Goal: Information Seeking & Learning: Learn about a topic

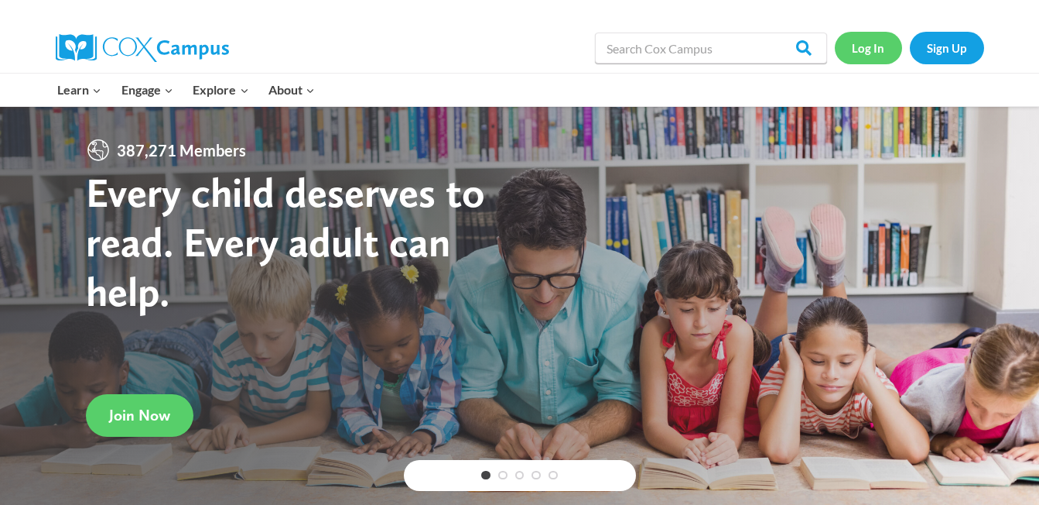
click at [859, 44] on link "Log In" at bounding box center [868, 48] width 67 height 32
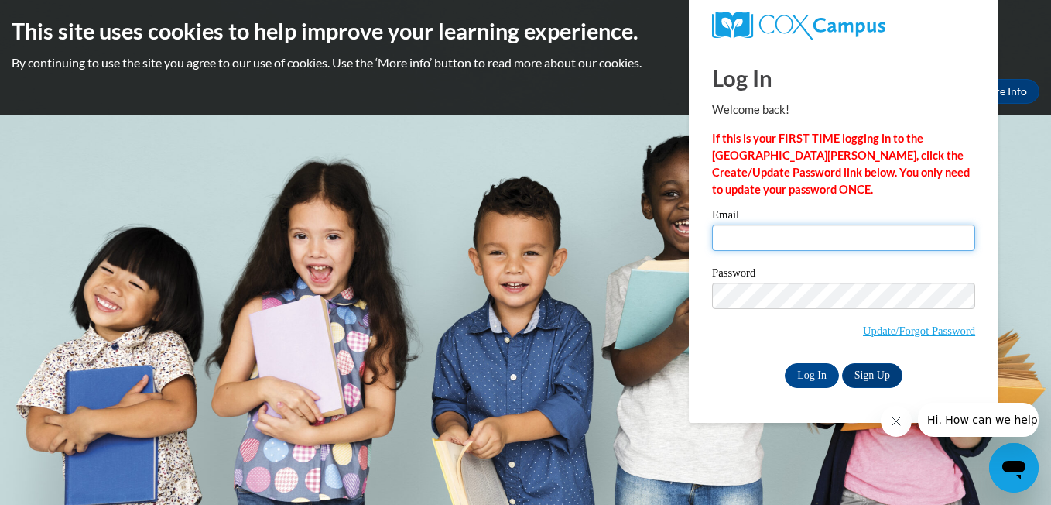
click at [734, 242] on input "Email" at bounding box center [843, 237] width 263 height 26
type input "janaemadden11@gmail.com"
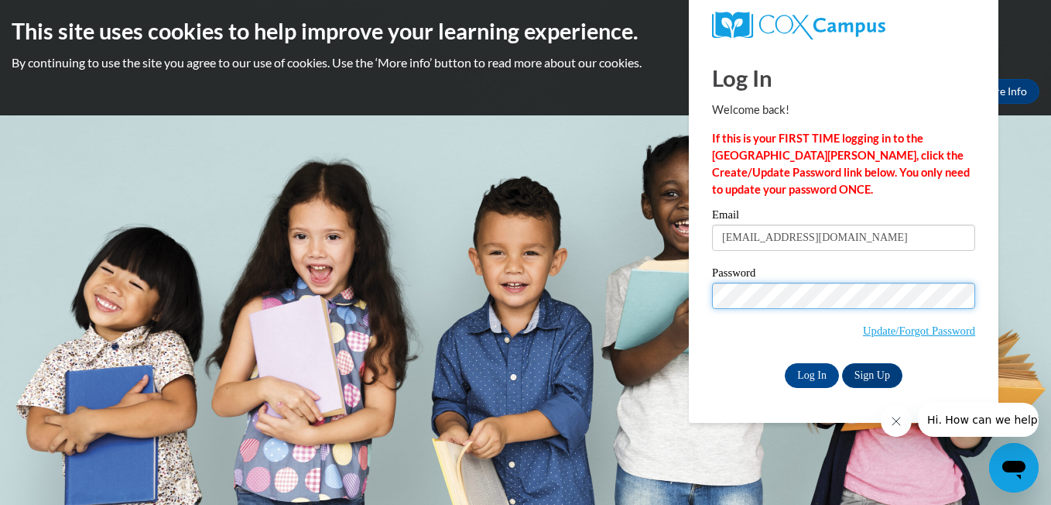
click at [785, 363] on input "Log In" at bounding box center [812, 375] width 54 height 25
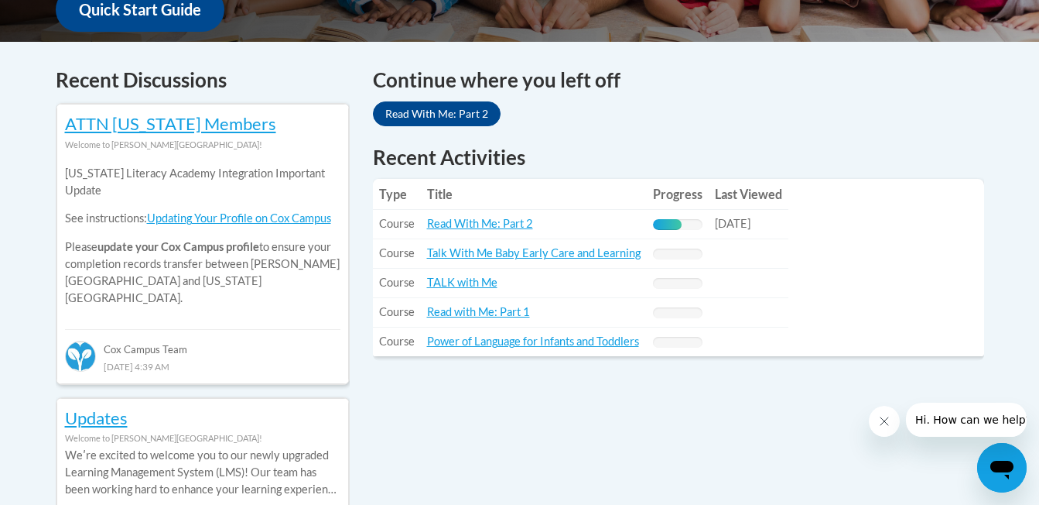
scroll to position [619, 0]
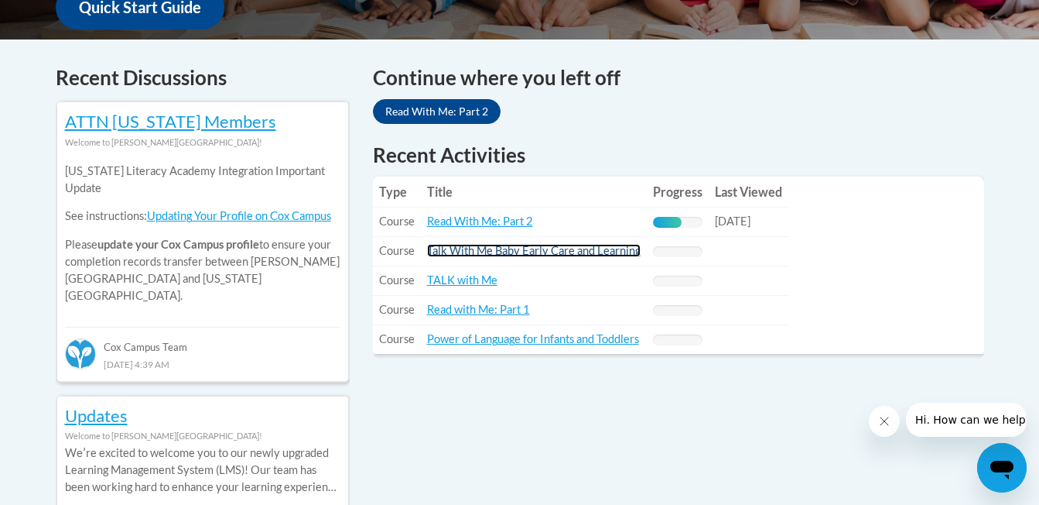
click at [556, 246] on link "Talk With Me Baby Early Care and Learning" at bounding box center [534, 250] width 214 height 13
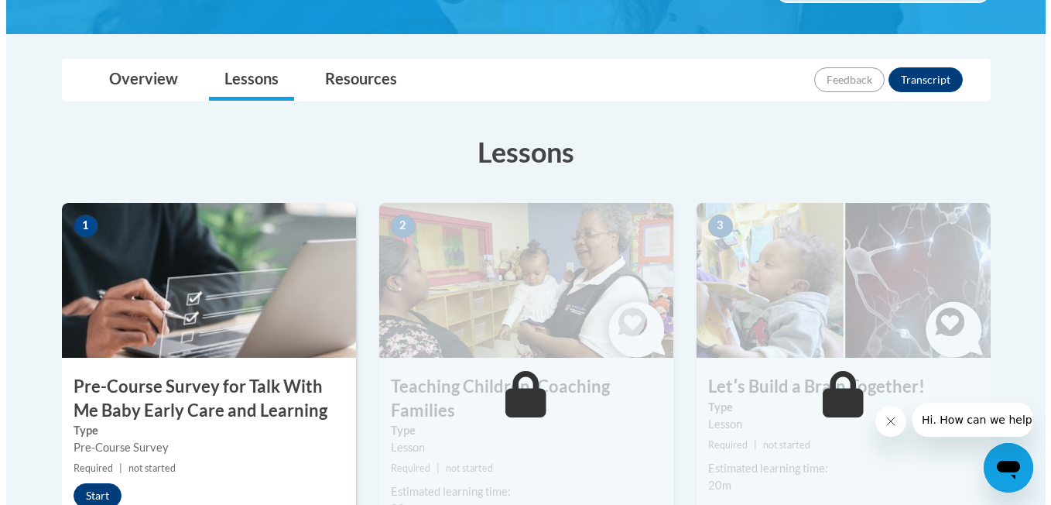
scroll to position [310, 0]
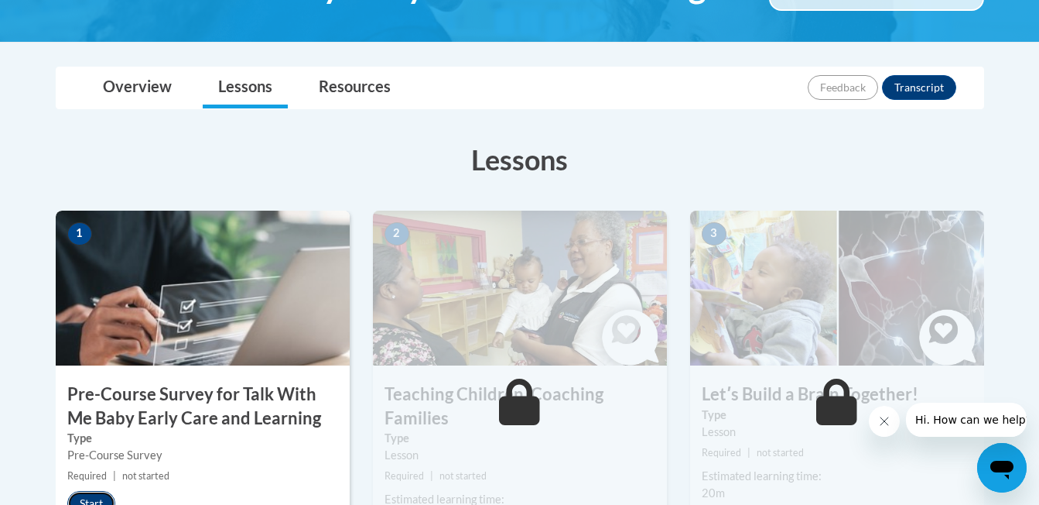
click at [98, 493] on button "Start" at bounding box center [91, 503] width 48 height 25
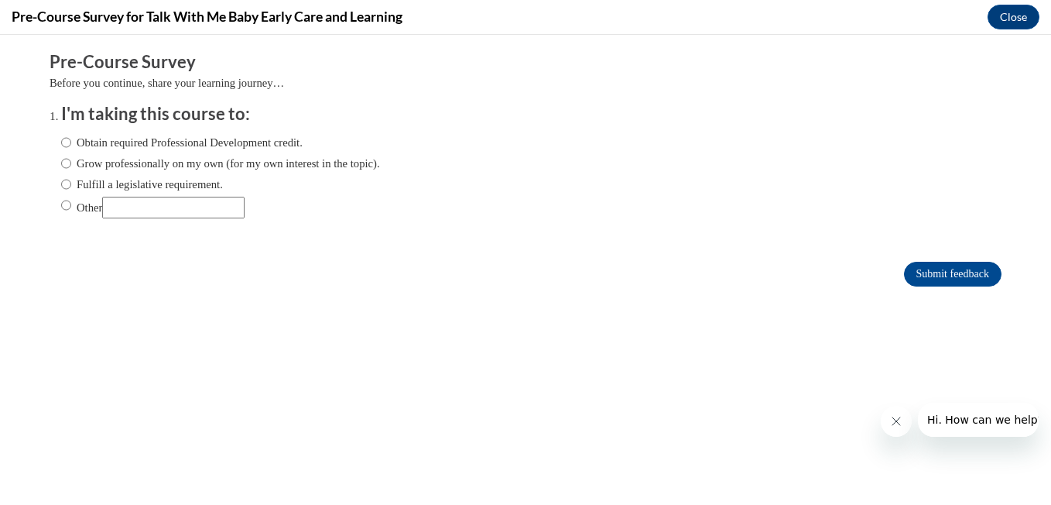
scroll to position [0, 0]
click at [61, 143] on input "Obtain required Professional Development credit." at bounding box center [66, 142] width 10 height 17
radio input "true"
click at [936, 276] on input "Submit feedback" at bounding box center [953, 274] width 98 height 25
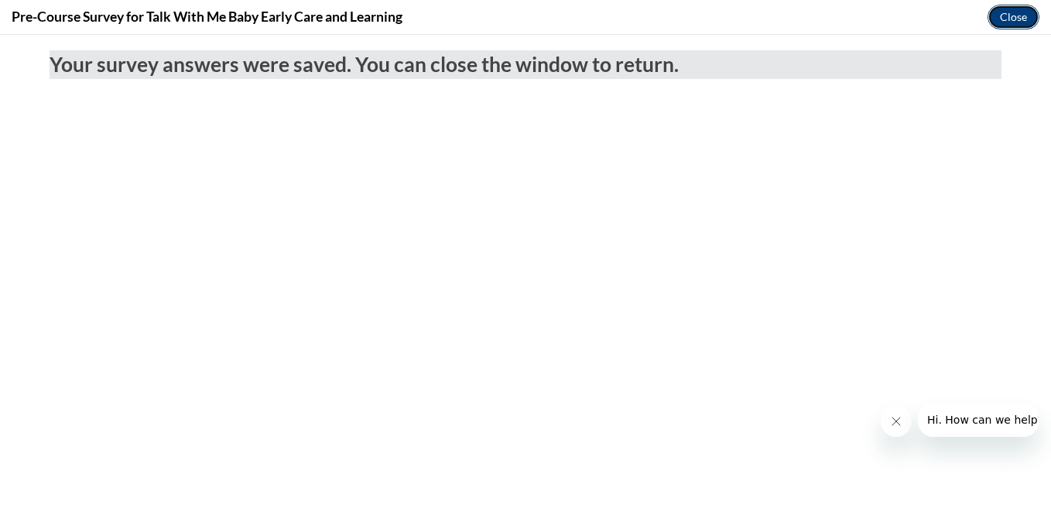
click at [1002, 17] on button "Close" at bounding box center [1014, 17] width 52 height 25
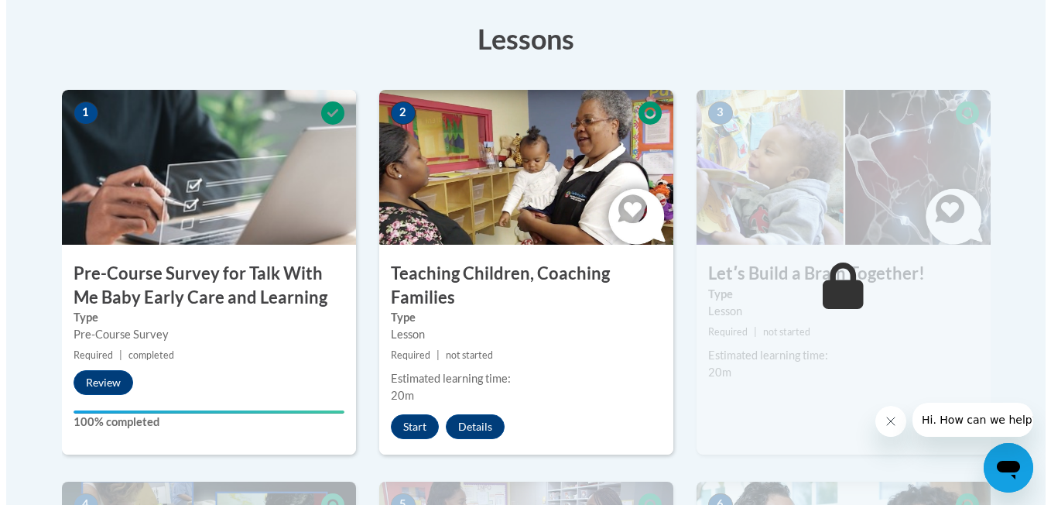
scroll to position [433, 0]
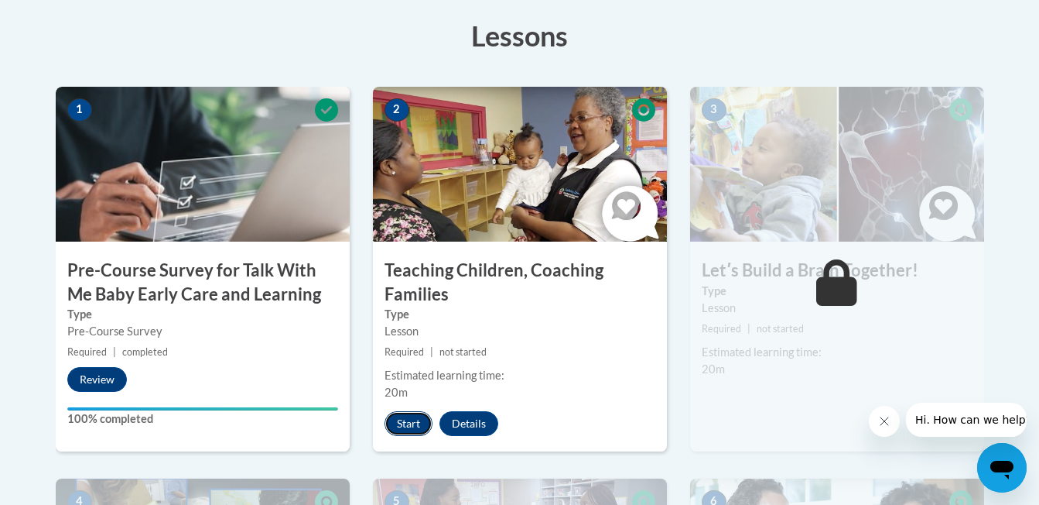
click at [406, 426] on button "Start" at bounding box center [409, 423] width 48 height 25
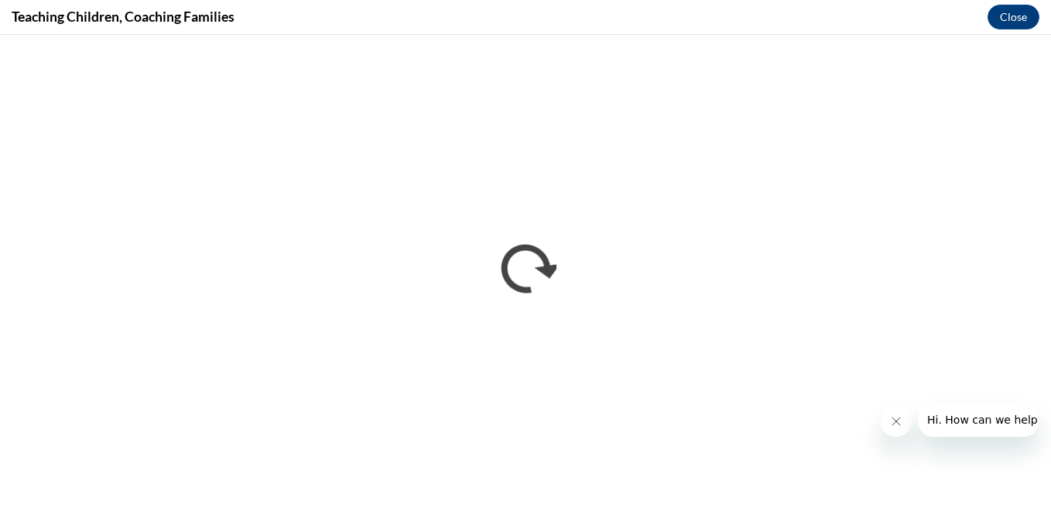
scroll to position [0, 0]
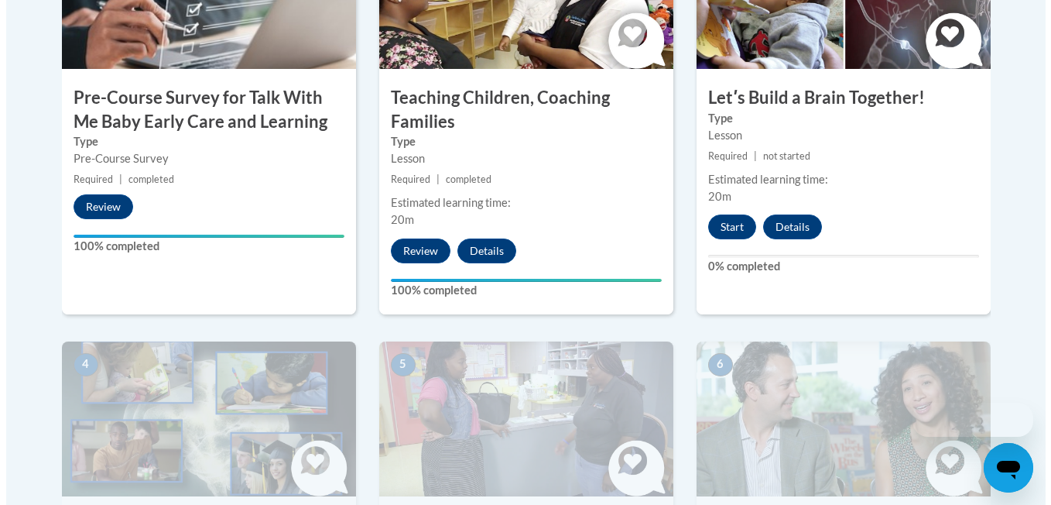
scroll to position [607, 0]
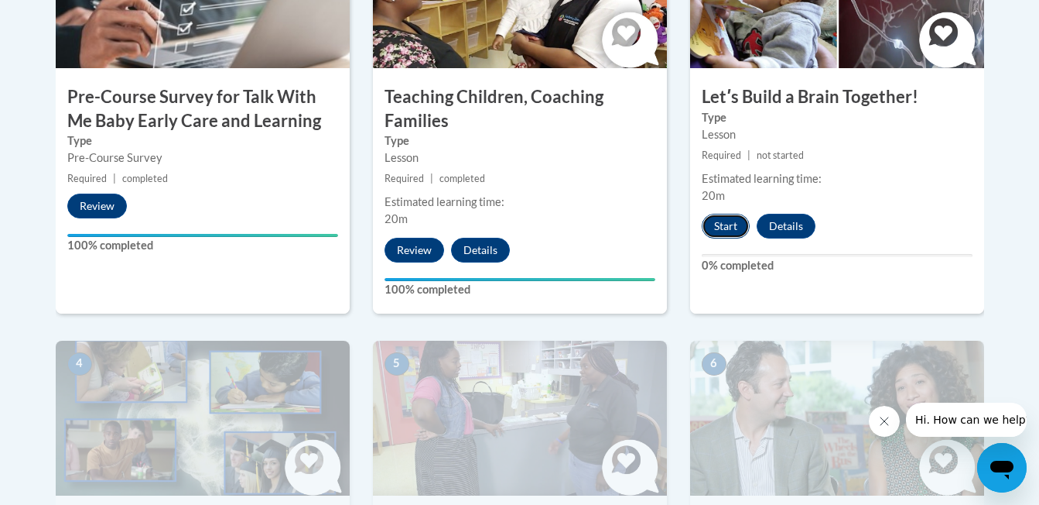
click at [714, 231] on button "Start" at bounding box center [726, 226] width 48 height 25
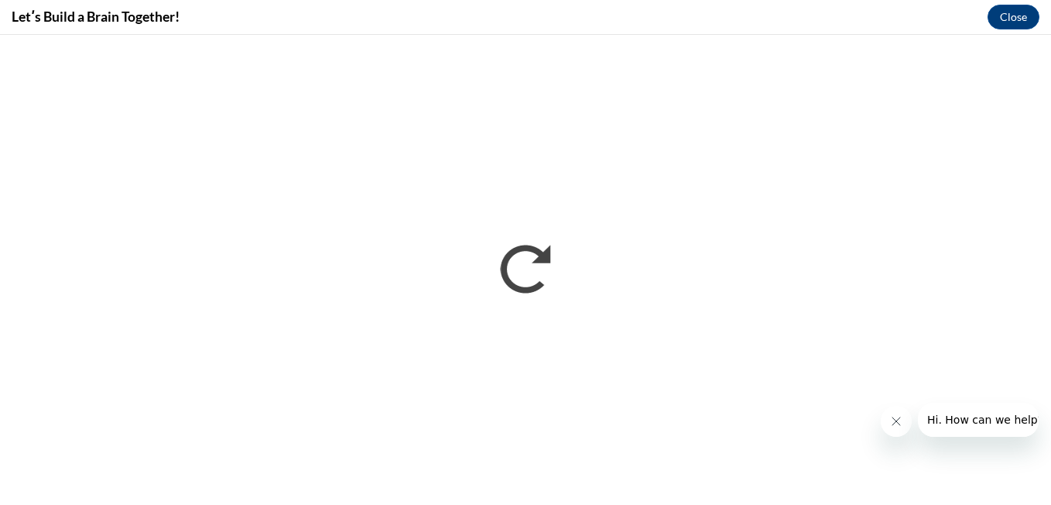
scroll to position [0, 0]
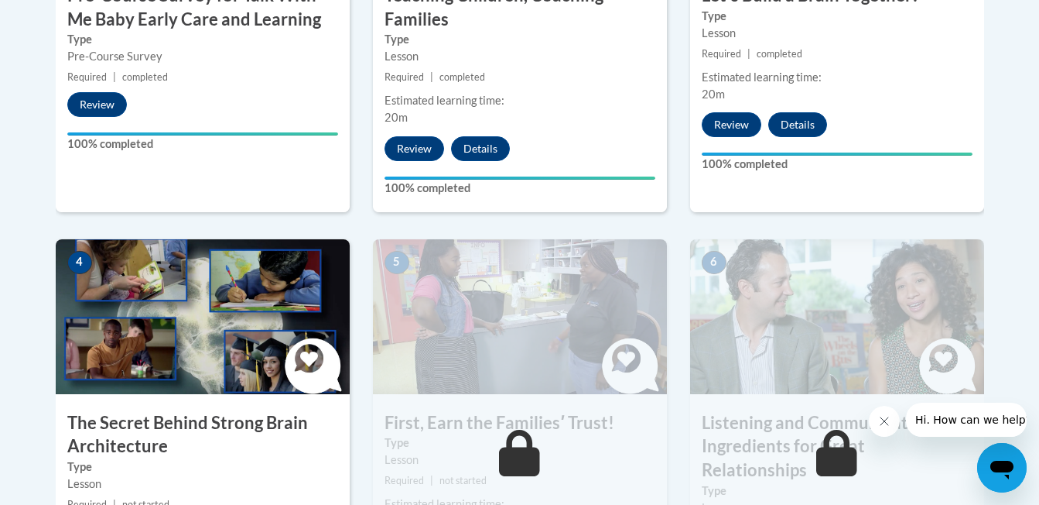
scroll to position [715, 0]
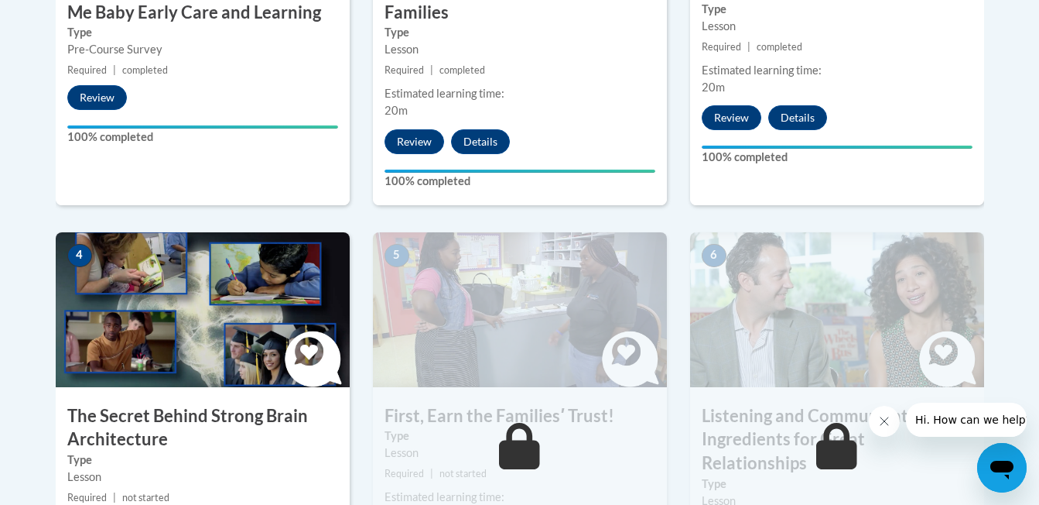
click at [217, 342] on img at bounding box center [203, 309] width 294 height 155
click at [221, 344] on img at bounding box center [203, 309] width 294 height 155
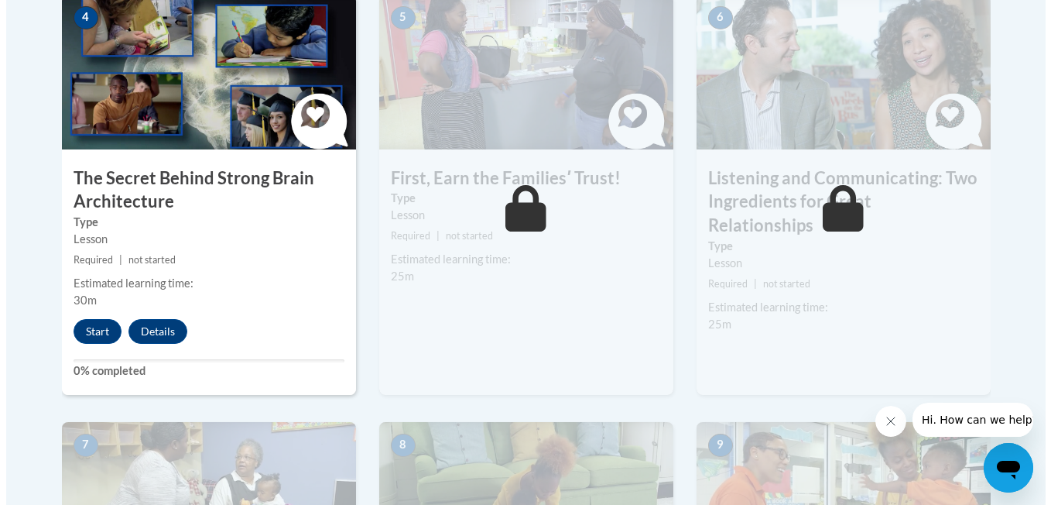
scroll to position [954, 0]
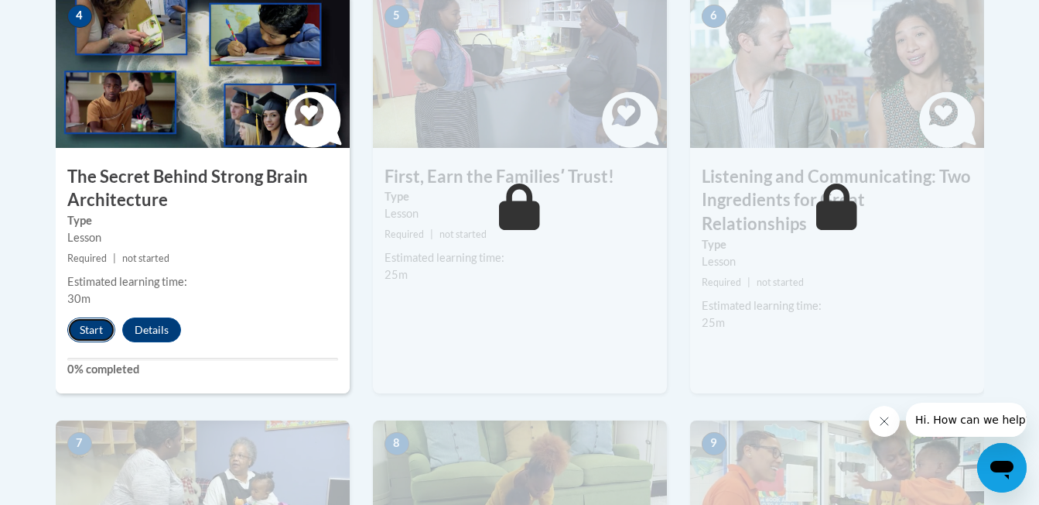
click at [90, 333] on button "Start" at bounding box center [91, 329] width 48 height 25
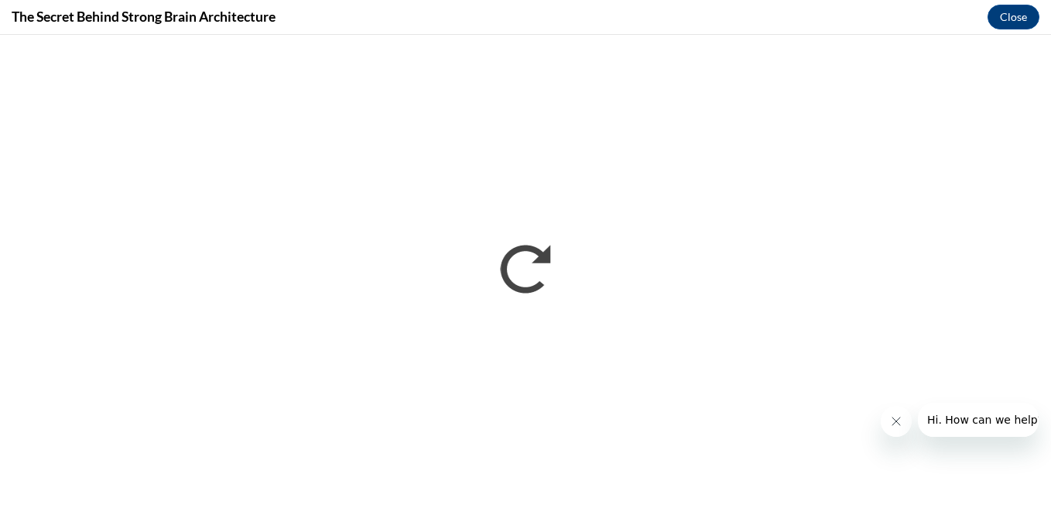
scroll to position [0, 0]
